Goal: Information Seeking & Learning: Learn about a topic

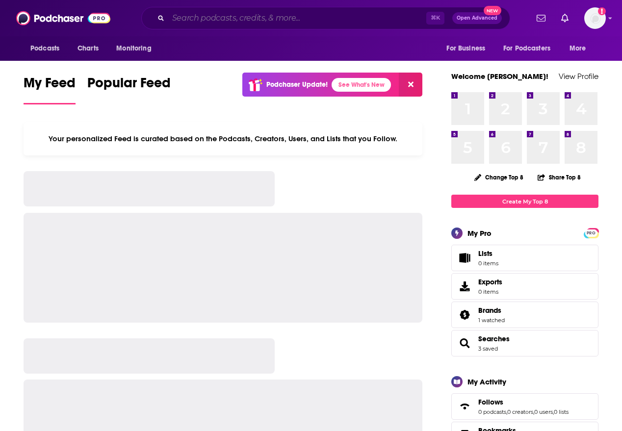
click at [218, 19] on input "Search podcasts, credits, & more..." at bounding box center [297, 18] width 258 height 16
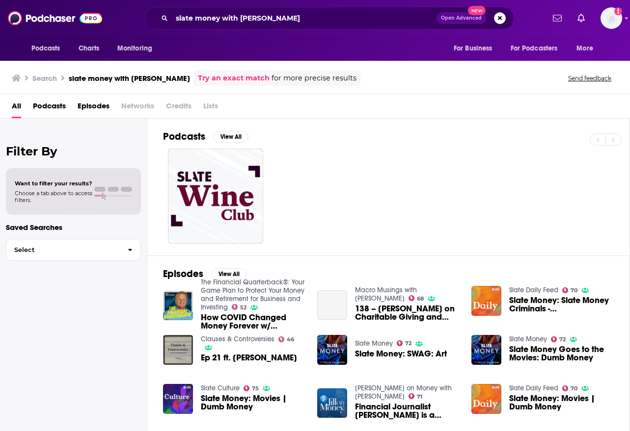
click at [57, 99] on span "Podcasts" at bounding box center [49, 108] width 33 height 20
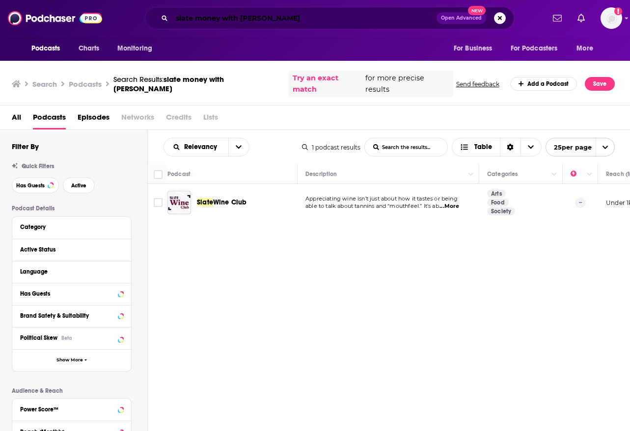
click at [189, 18] on input "slate money with [PERSON_NAME]" at bounding box center [304, 18] width 264 height 16
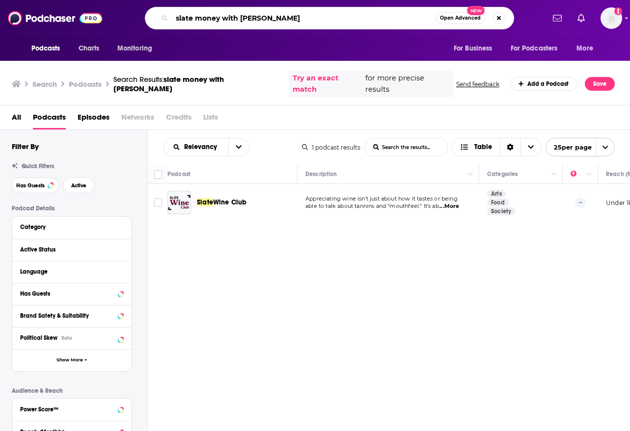
click at [189, 18] on input "slate money with [PERSON_NAME]" at bounding box center [303, 18] width 263 height 16
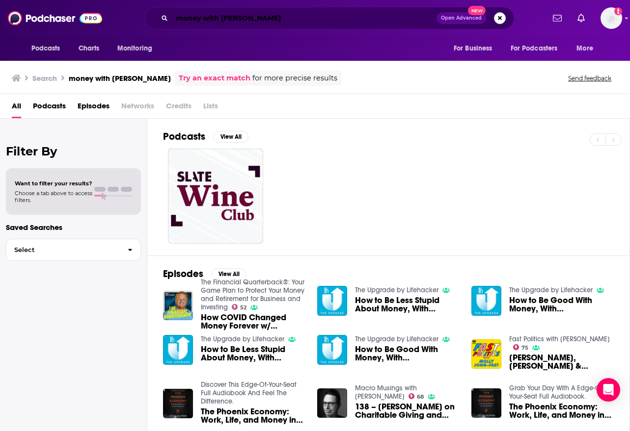
click at [216, 15] on input "money with [PERSON_NAME]" at bounding box center [304, 18] width 264 height 16
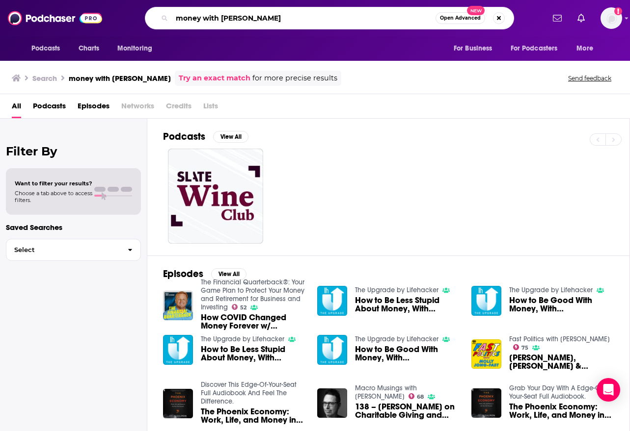
click at [216, 15] on input "money with [PERSON_NAME]" at bounding box center [303, 18] width 263 height 16
type input "ask an advisor"
